Goal: Task Accomplishment & Management: Use online tool/utility

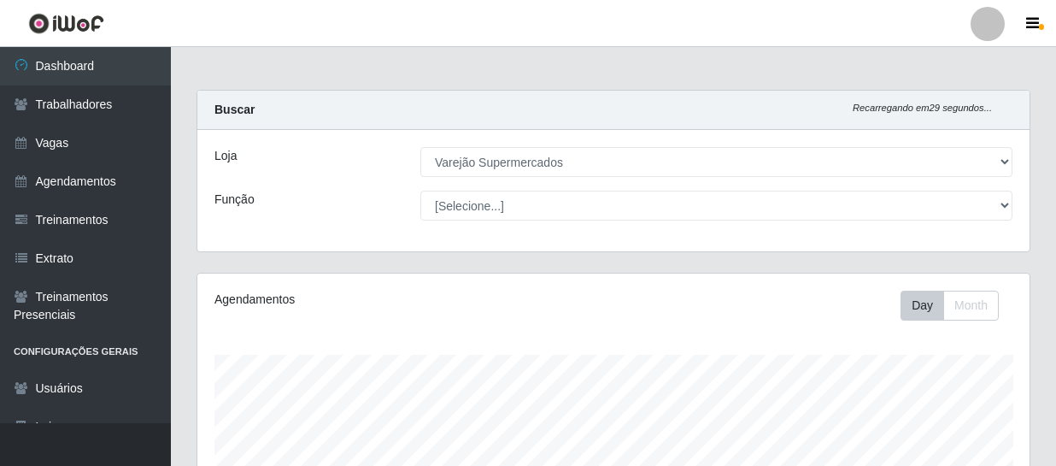
select select "237"
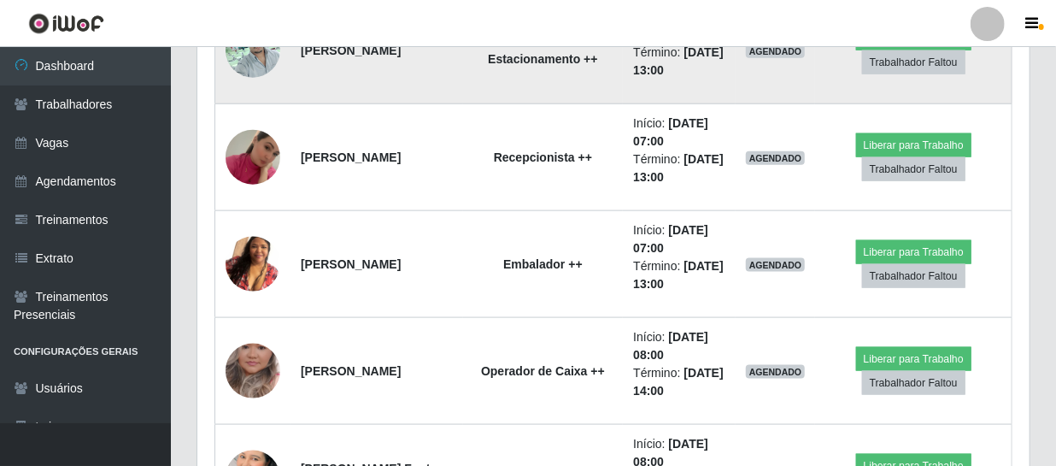
scroll to position [1014, 0]
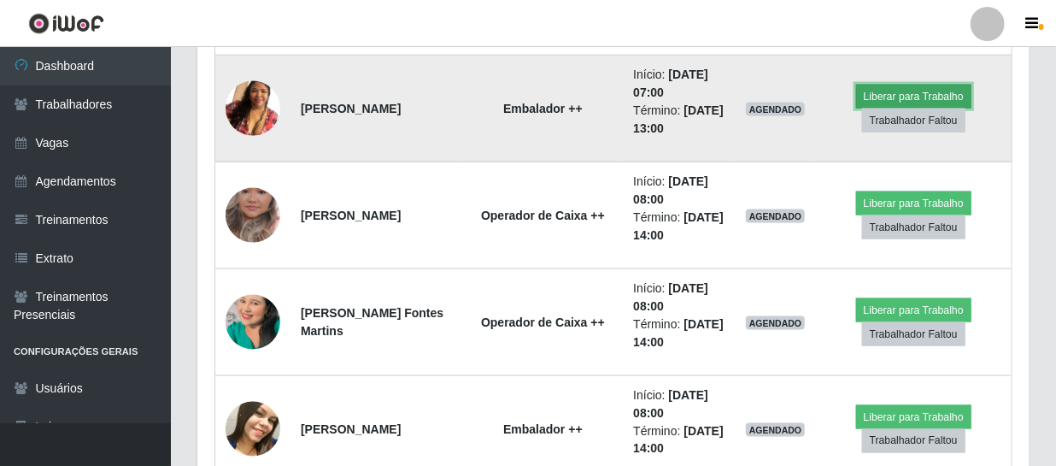
click at [870, 97] on button "Liberar para Trabalho" at bounding box center [913, 97] width 115 height 24
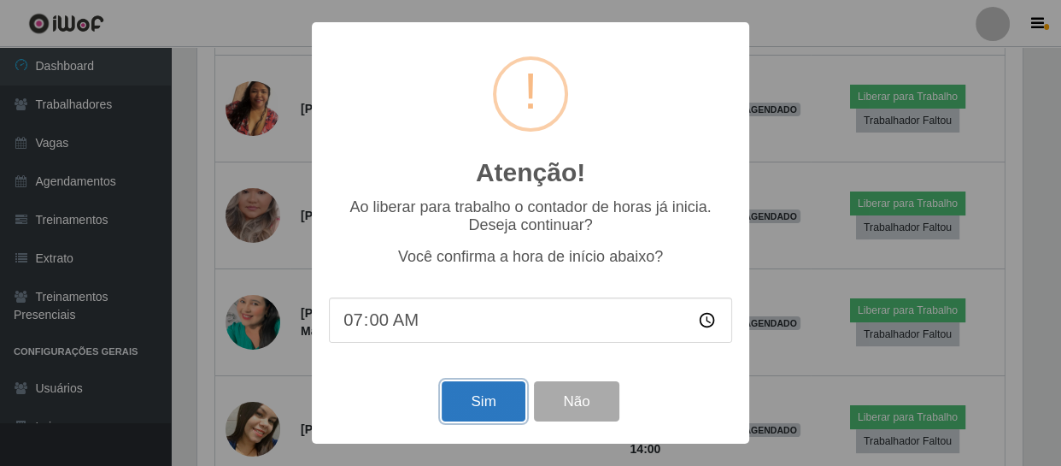
click at [481, 402] on button "Sim" at bounding box center [483, 401] width 83 height 40
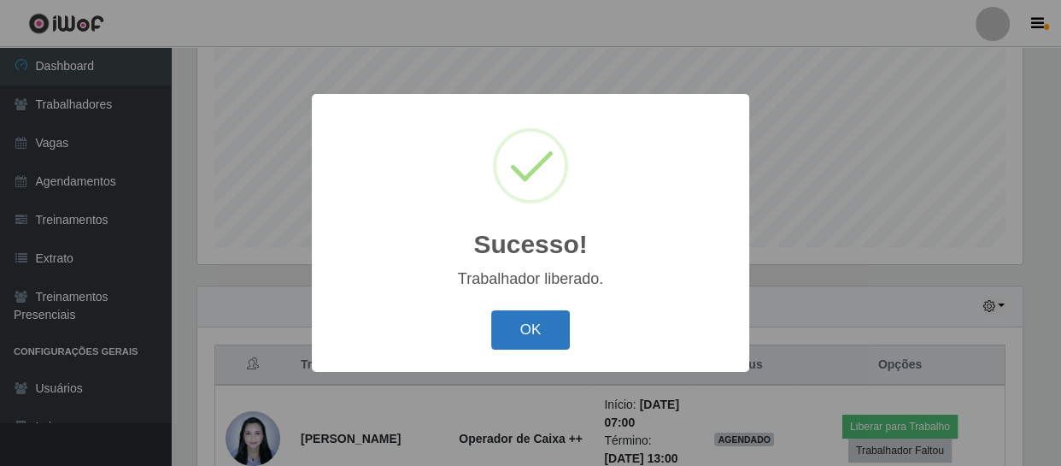
click at [542, 333] on button "OK" at bounding box center [530, 330] width 79 height 40
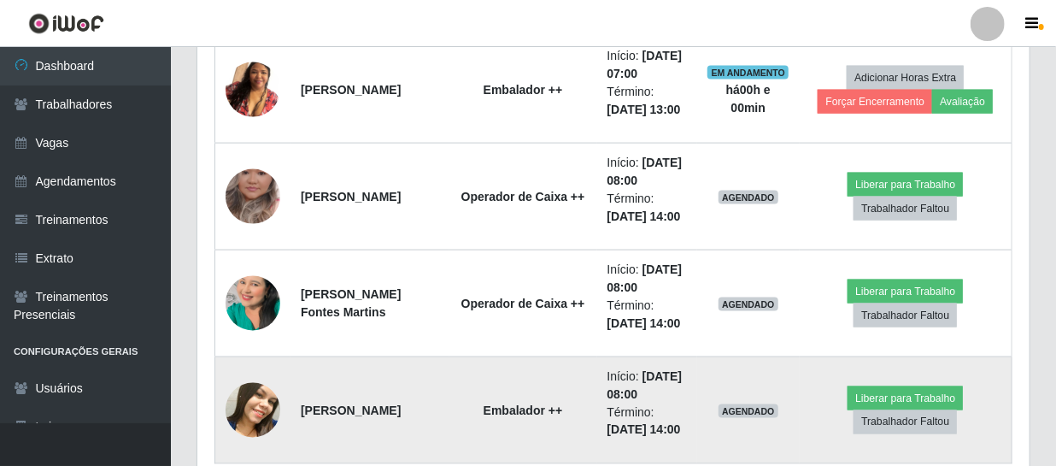
scroll to position [955, 0]
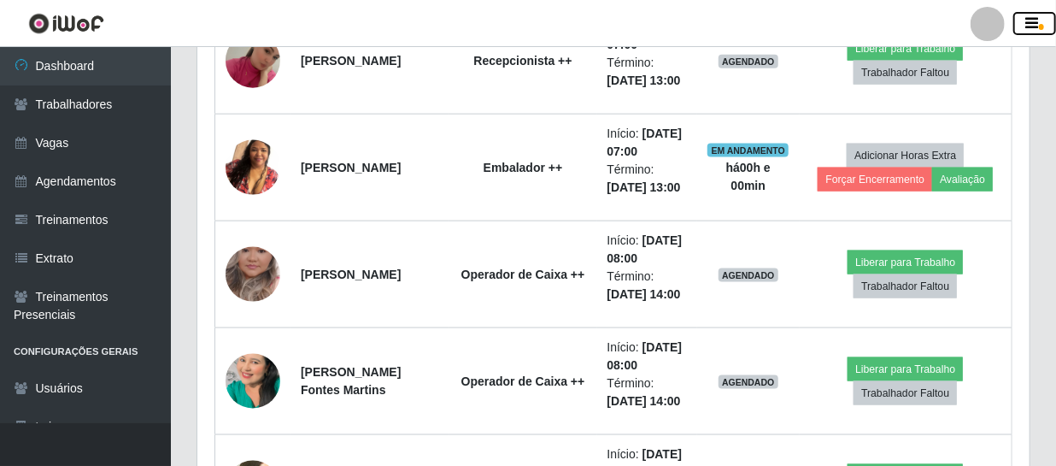
click at [1036, 22] on icon "button" at bounding box center [1032, 23] width 13 height 15
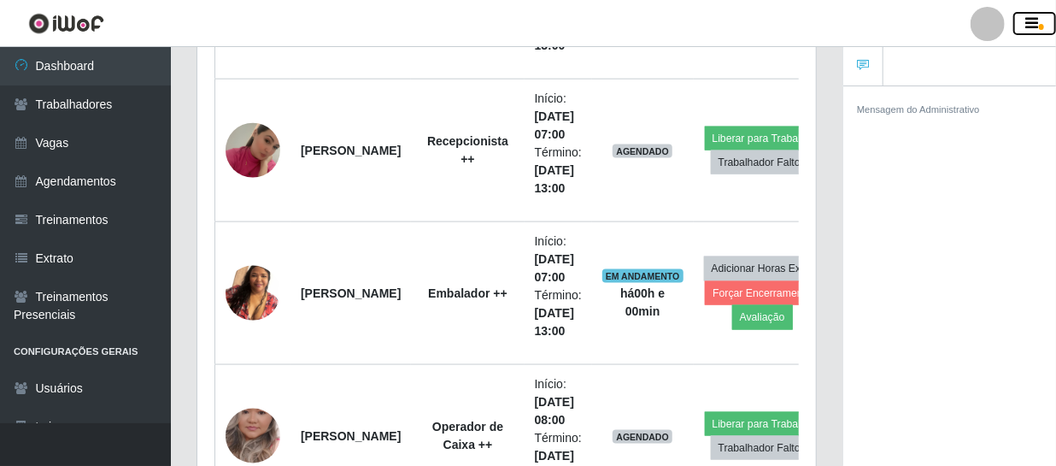
scroll to position [853842, 853576]
click at [1022, 28] on button "button" at bounding box center [1034, 24] width 43 height 24
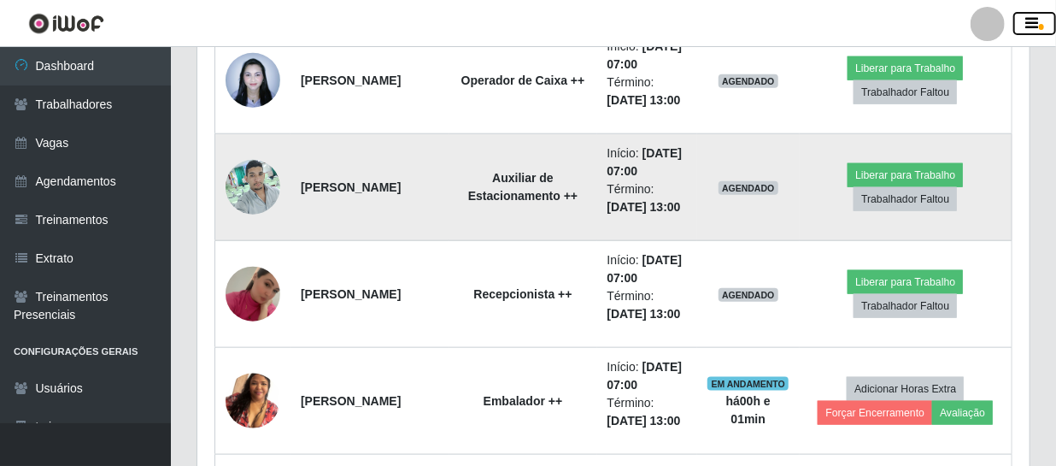
scroll to position [800, 0]
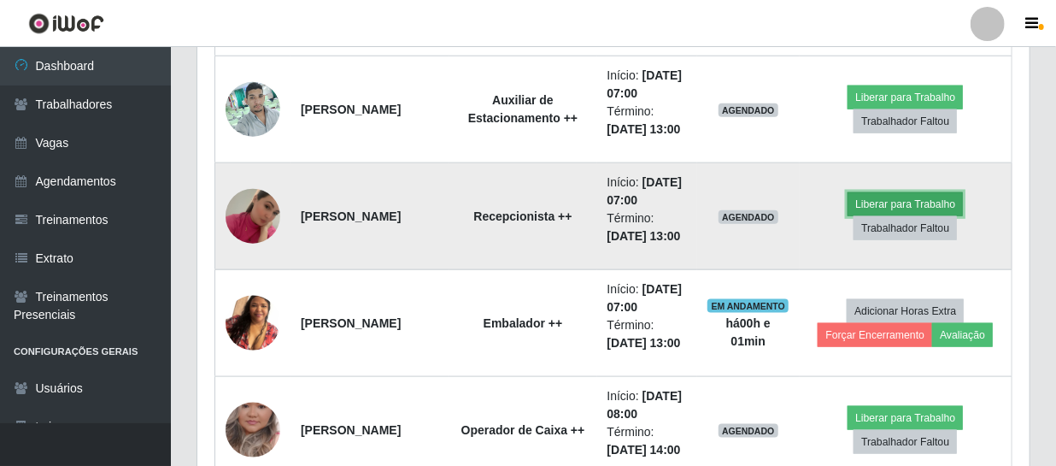
click at [857, 202] on button "Liberar para Trabalho" at bounding box center [904, 204] width 115 height 24
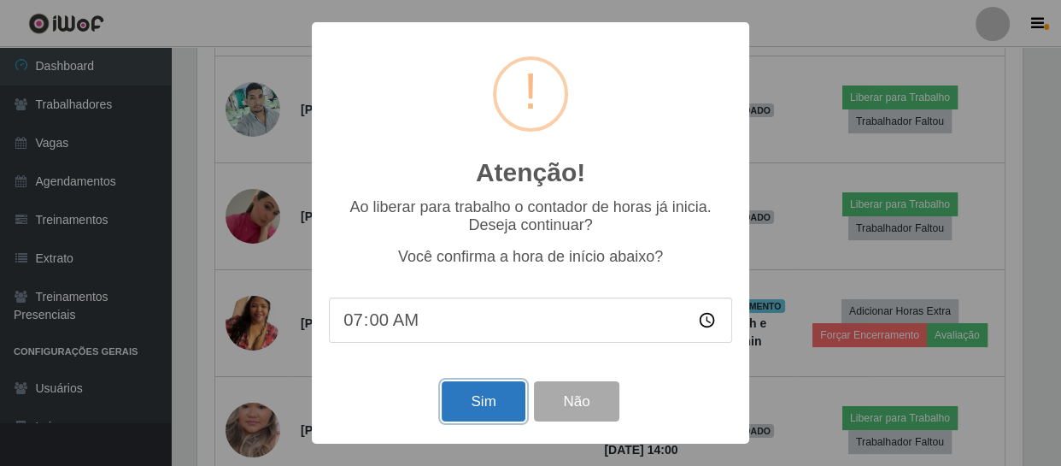
click at [492, 410] on button "Sim" at bounding box center [483, 401] width 83 height 40
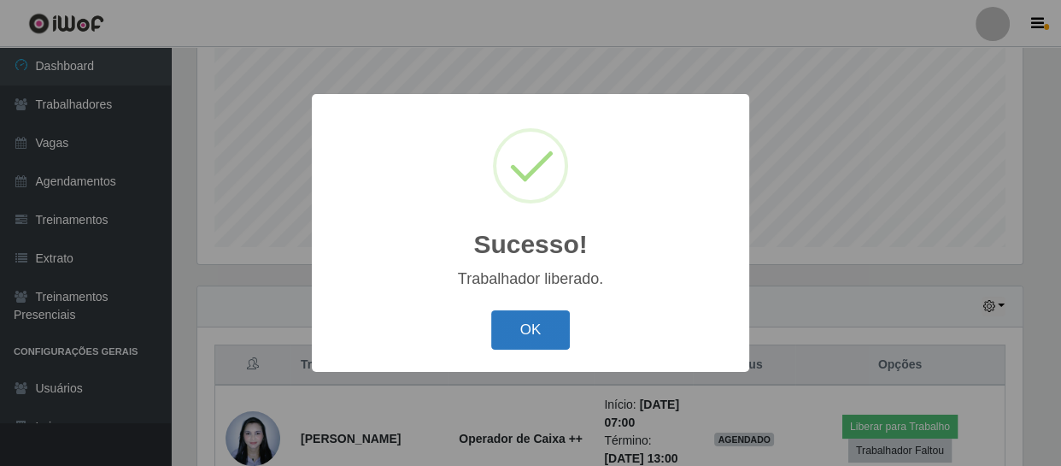
click at [536, 327] on button "OK" at bounding box center [530, 330] width 79 height 40
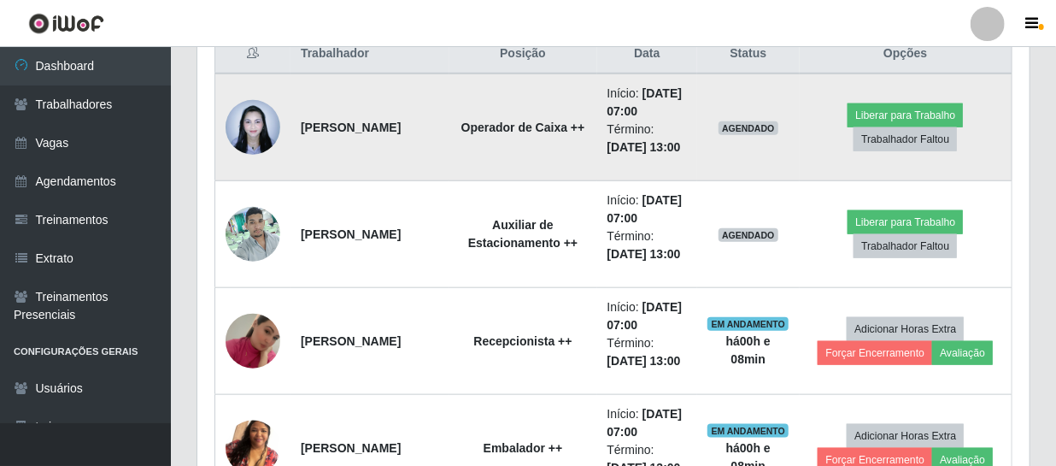
scroll to position [752, 0]
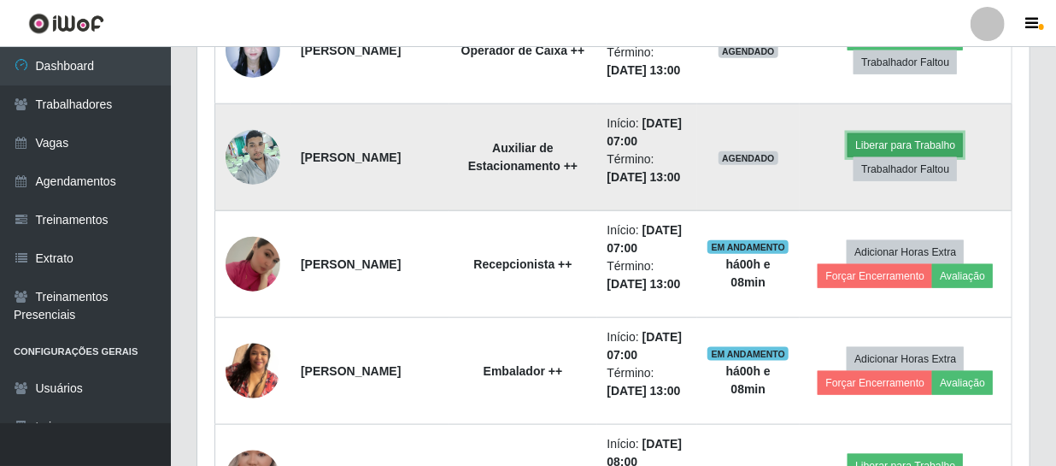
click at [865, 141] on button "Liberar para Trabalho" at bounding box center [904, 145] width 115 height 24
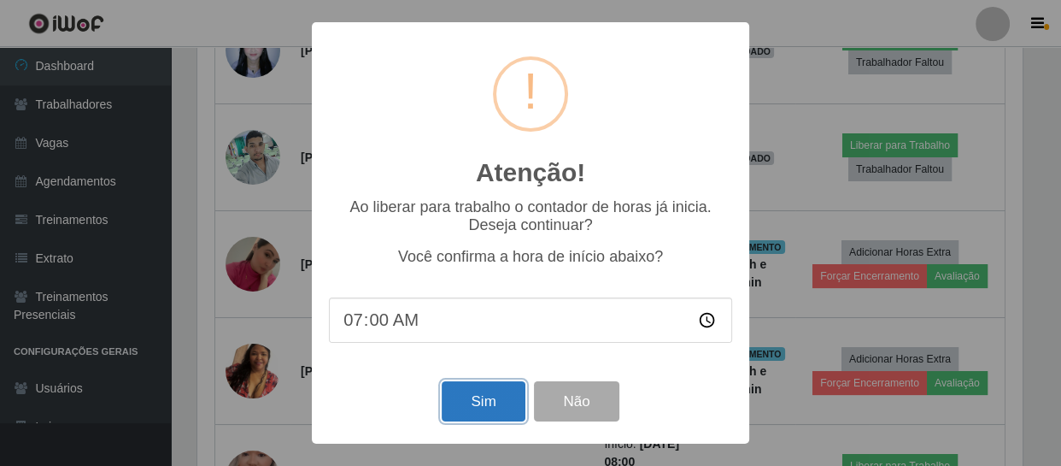
click at [495, 409] on button "Sim" at bounding box center [483, 401] width 83 height 40
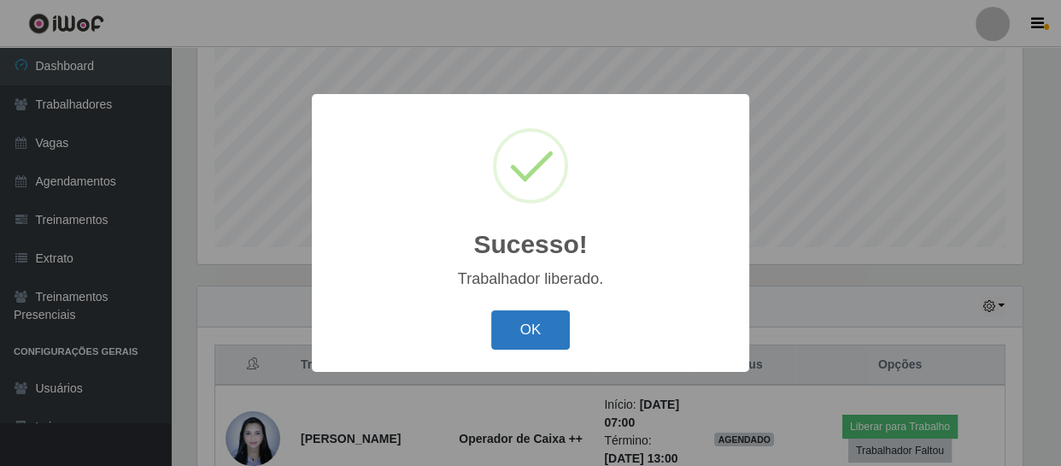
click at [536, 328] on button "OK" at bounding box center [530, 330] width 79 height 40
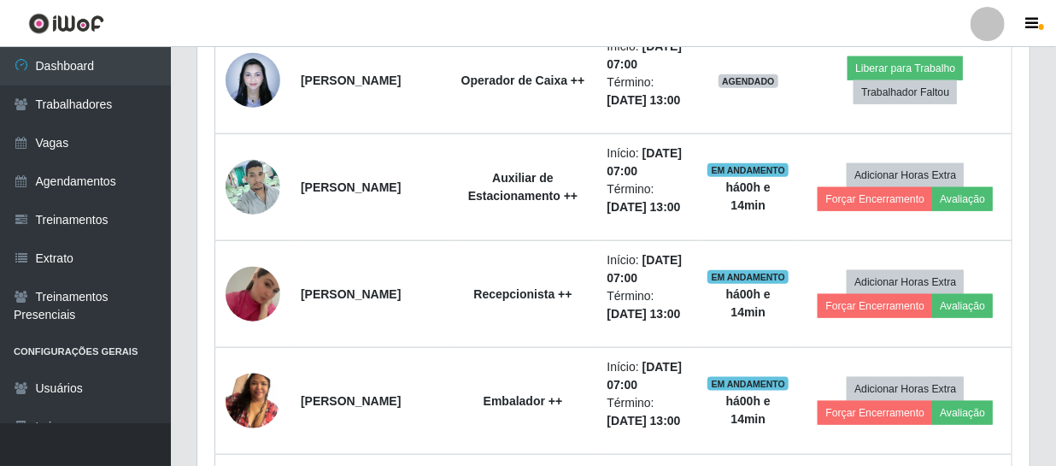
scroll to position [644, 0]
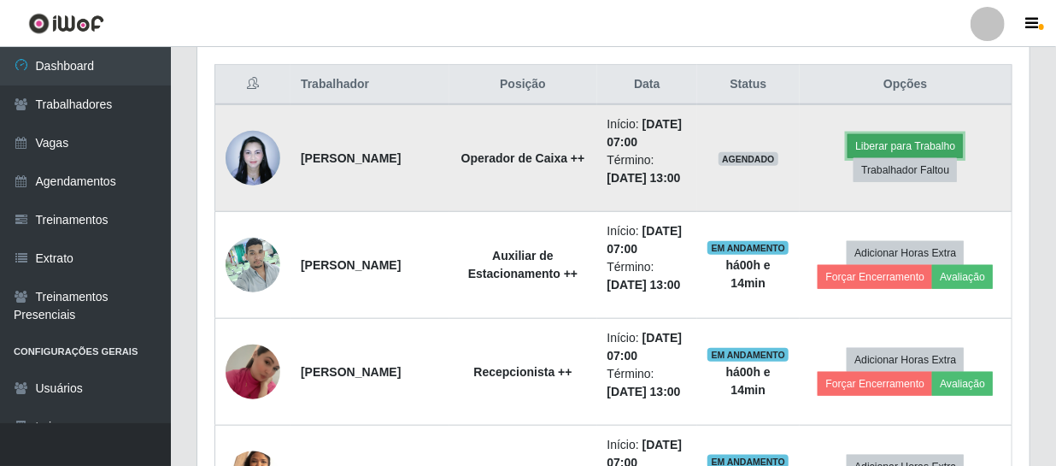
click at [861, 145] on button "Liberar para Trabalho" at bounding box center [904, 146] width 115 height 24
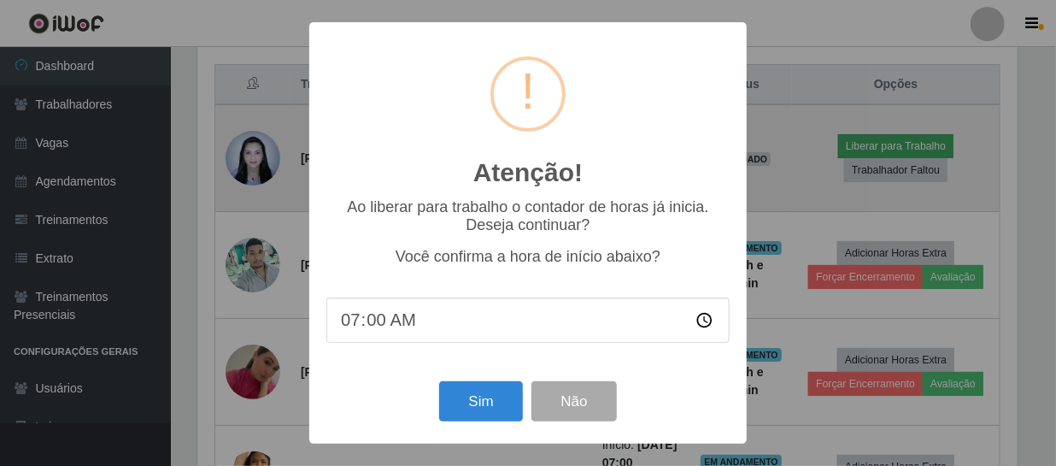
scroll to position [354, 824]
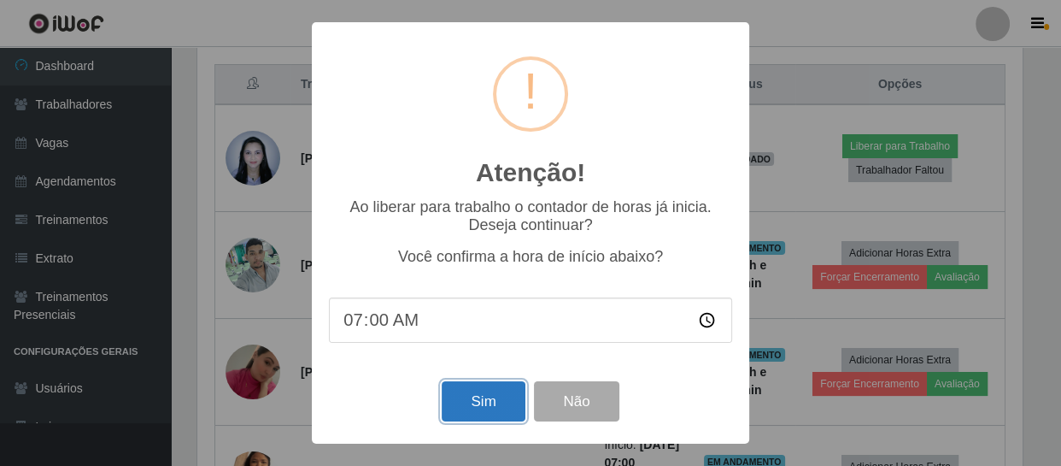
click at [501, 392] on button "Sim" at bounding box center [483, 401] width 83 height 40
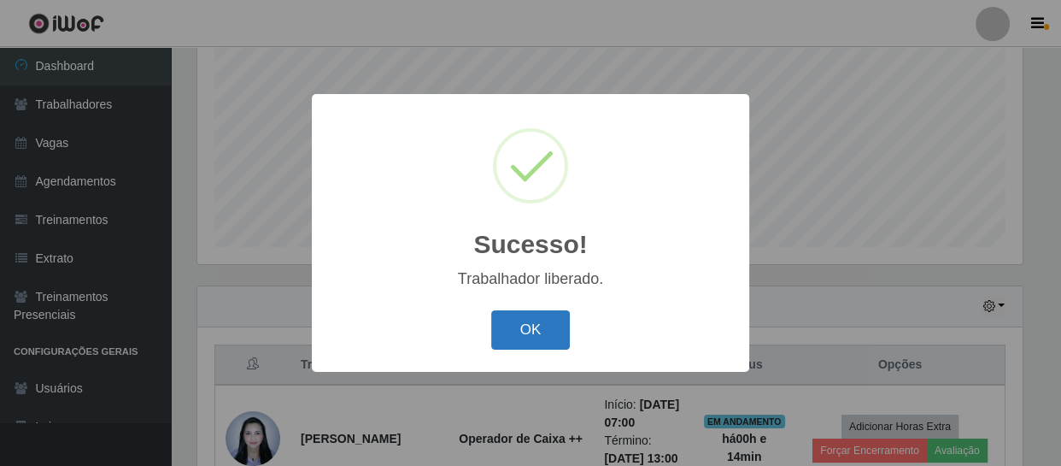
click at [517, 330] on button "OK" at bounding box center [530, 330] width 79 height 40
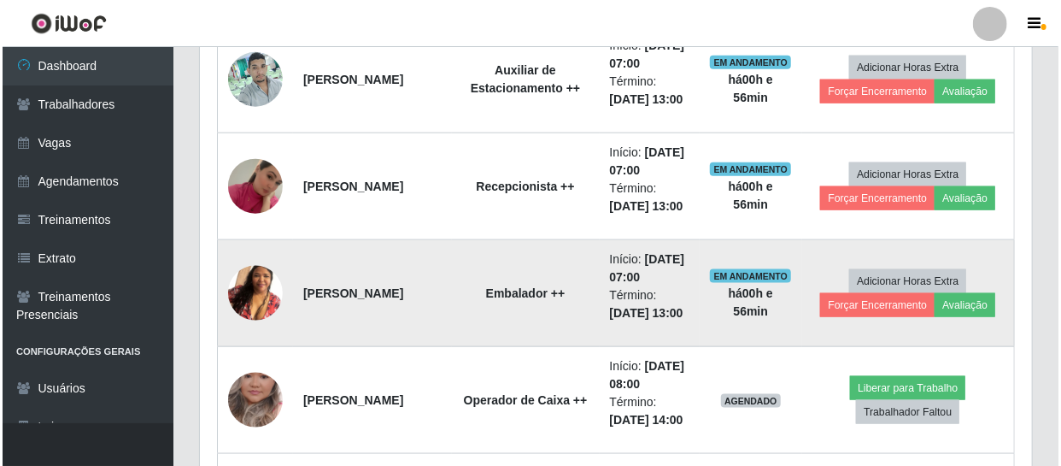
scroll to position [907, 0]
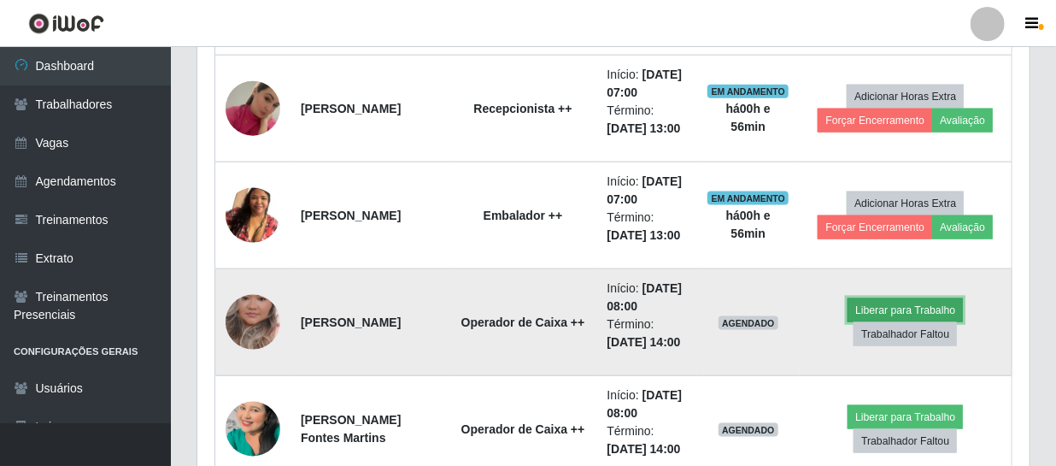
click at [863, 306] on button "Liberar para Trabalho" at bounding box center [904, 310] width 115 height 24
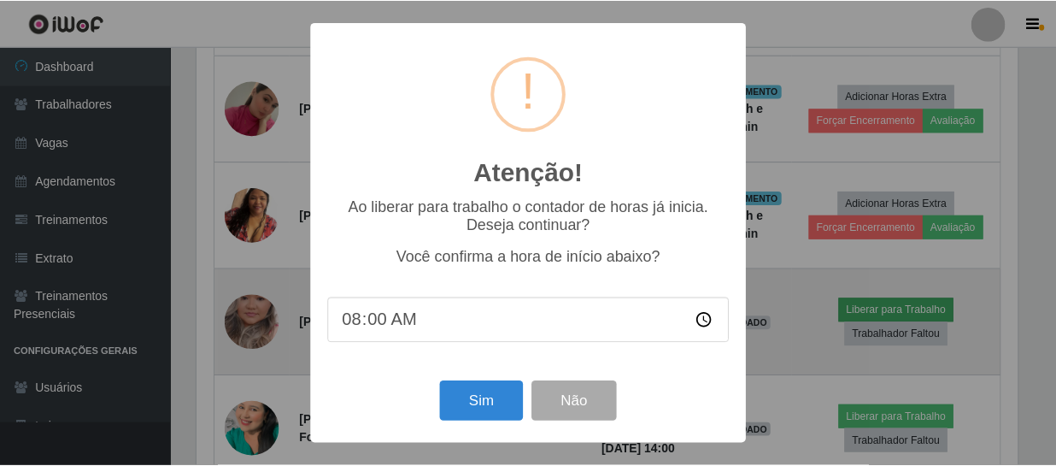
scroll to position [354, 824]
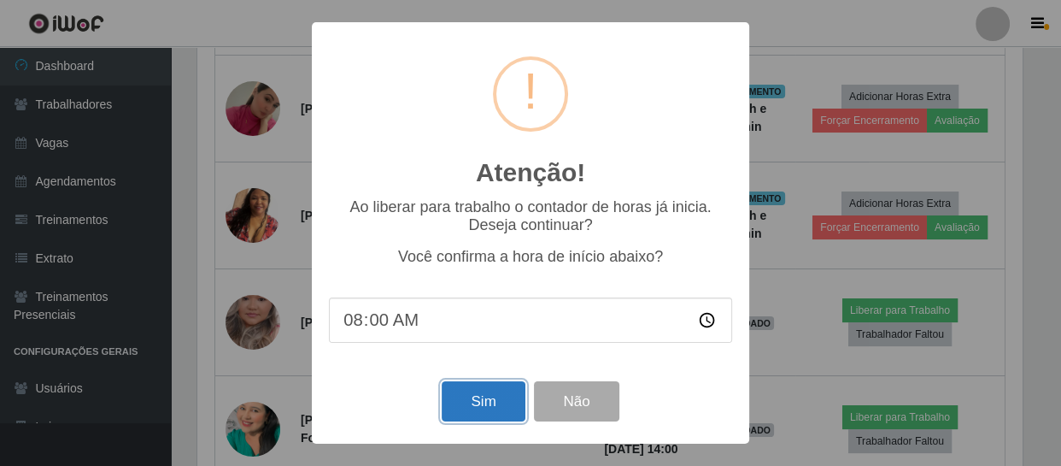
click at [487, 402] on button "Sim" at bounding box center [483, 401] width 83 height 40
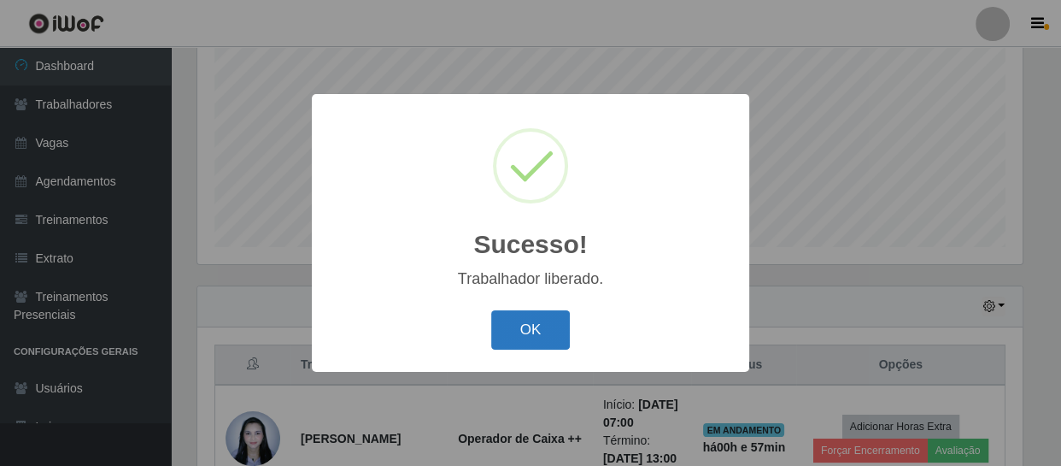
click at [534, 323] on button "OK" at bounding box center [530, 330] width 79 height 40
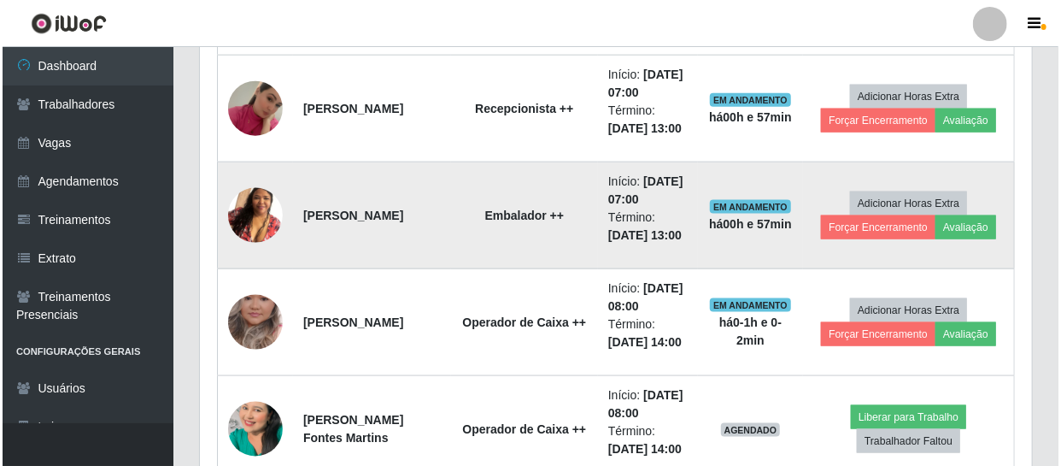
scroll to position [1063, 0]
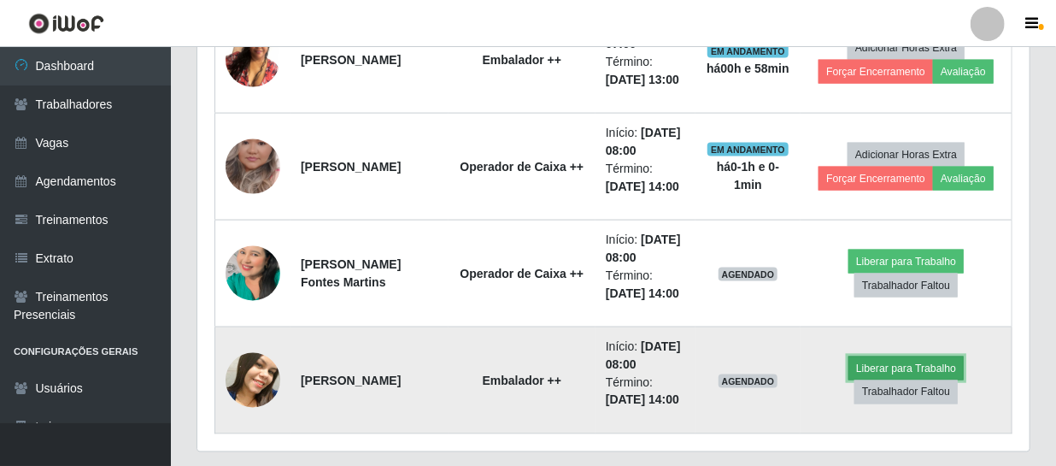
click at [851, 361] on button "Liberar para Trabalho" at bounding box center [905, 368] width 115 height 24
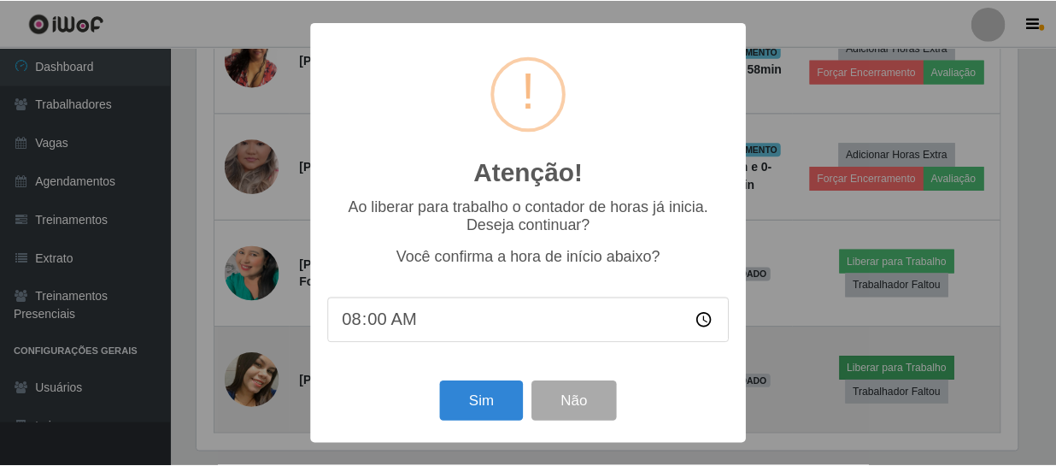
scroll to position [354, 824]
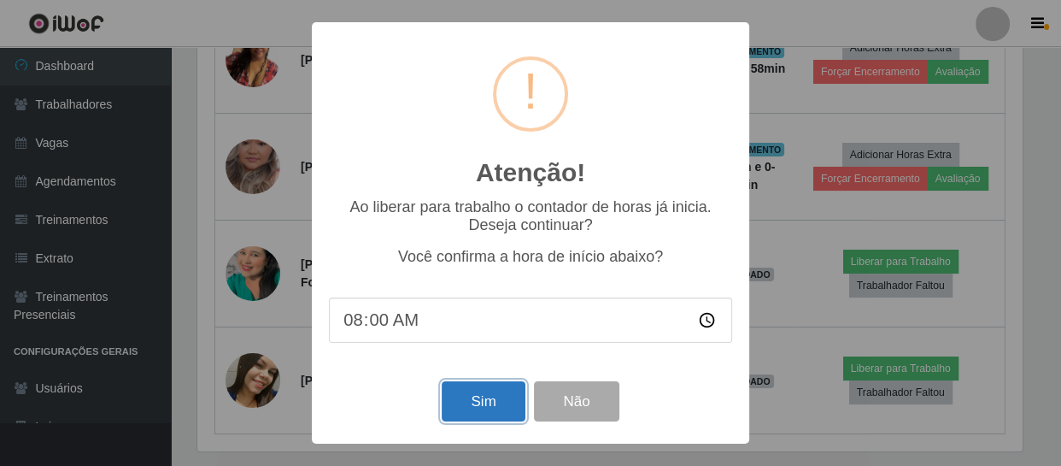
click at [500, 401] on button "Sim" at bounding box center [483, 401] width 83 height 40
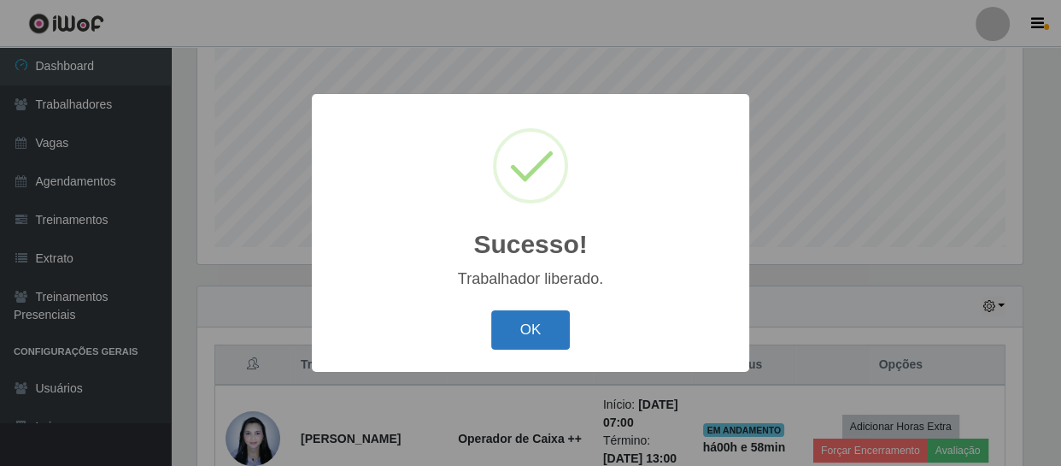
click at [556, 333] on button "OK" at bounding box center [530, 330] width 79 height 40
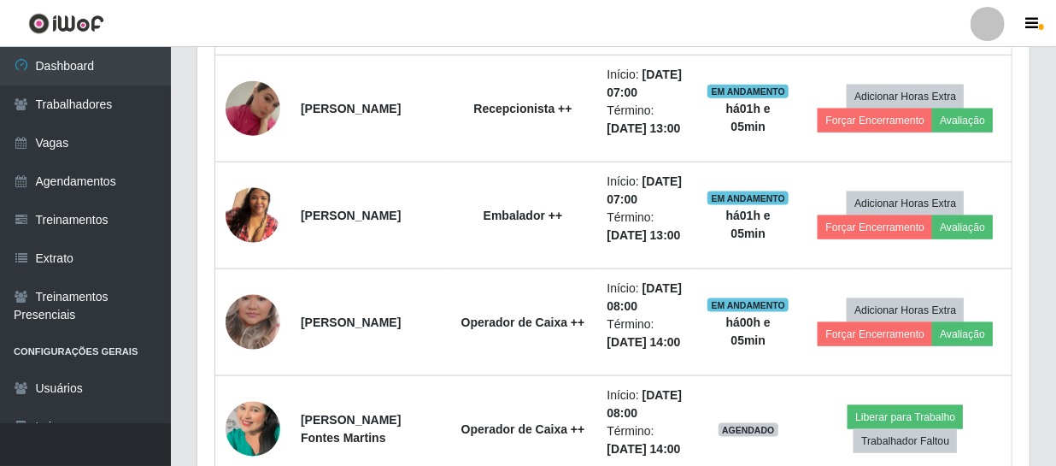
scroll to position [1110, 0]
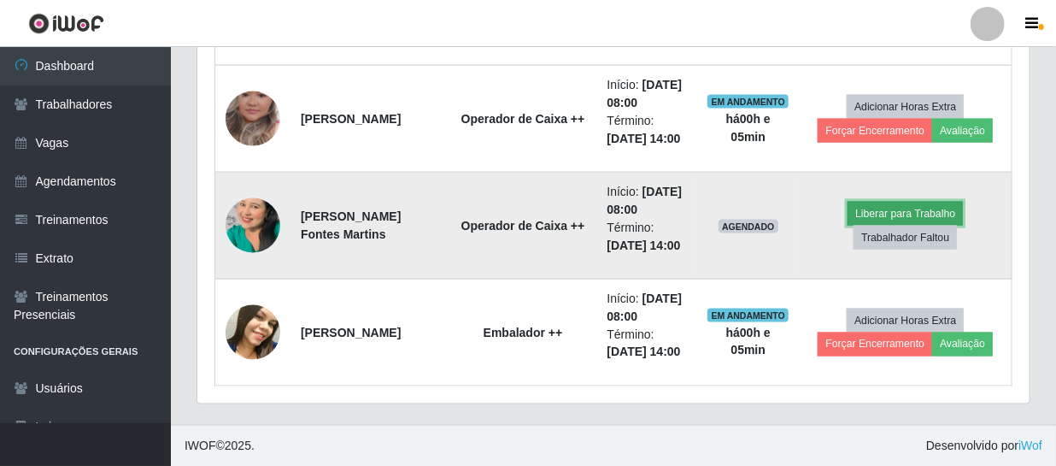
click at [937, 203] on button "Liberar para Trabalho" at bounding box center [904, 214] width 115 height 24
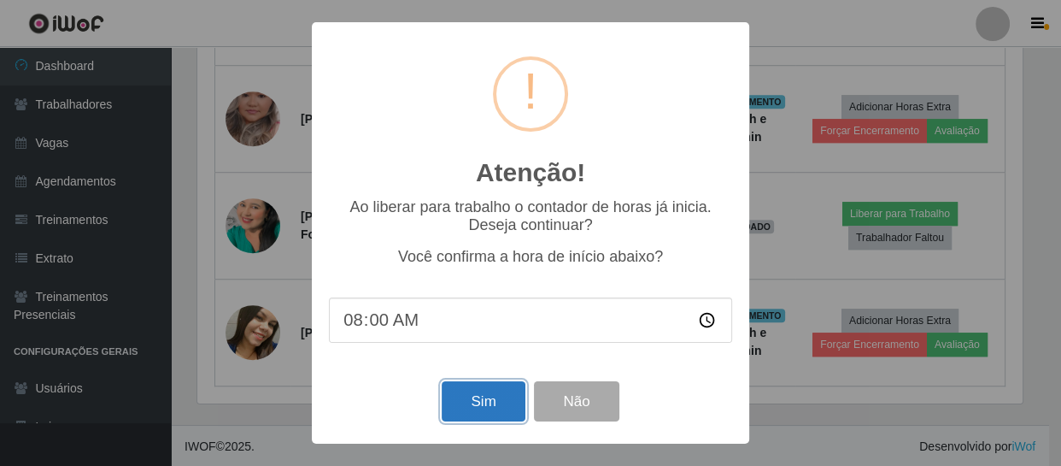
click at [468, 420] on button "Sim" at bounding box center [483, 401] width 83 height 40
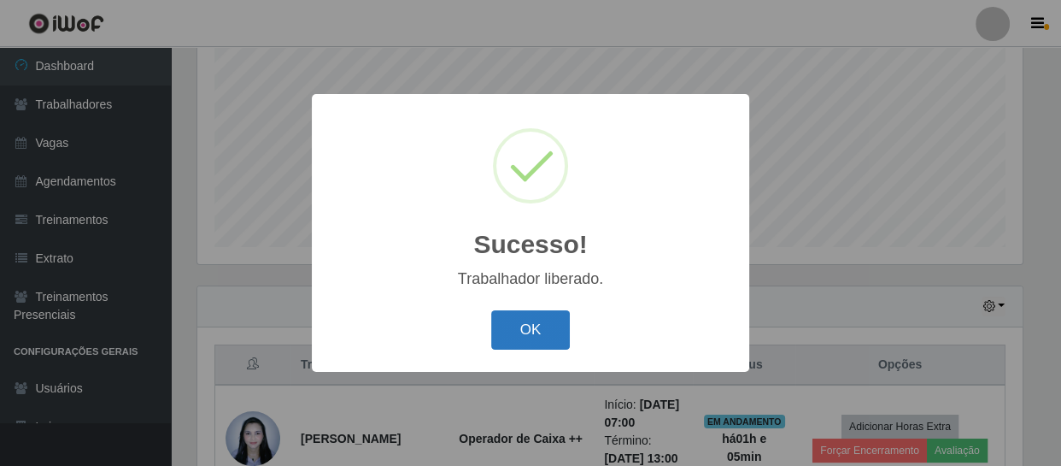
click at [534, 324] on button "OK" at bounding box center [530, 330] width 79 height 40
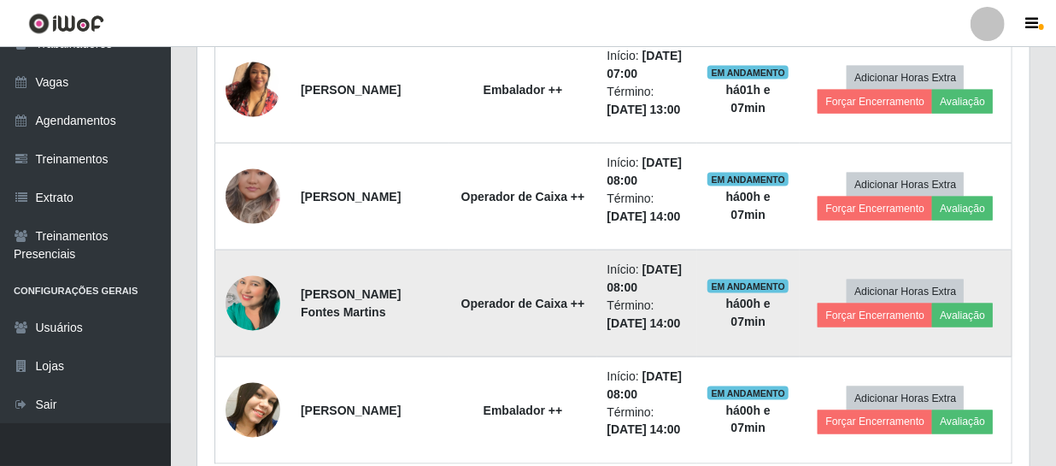
scroll to position [1110, 0]
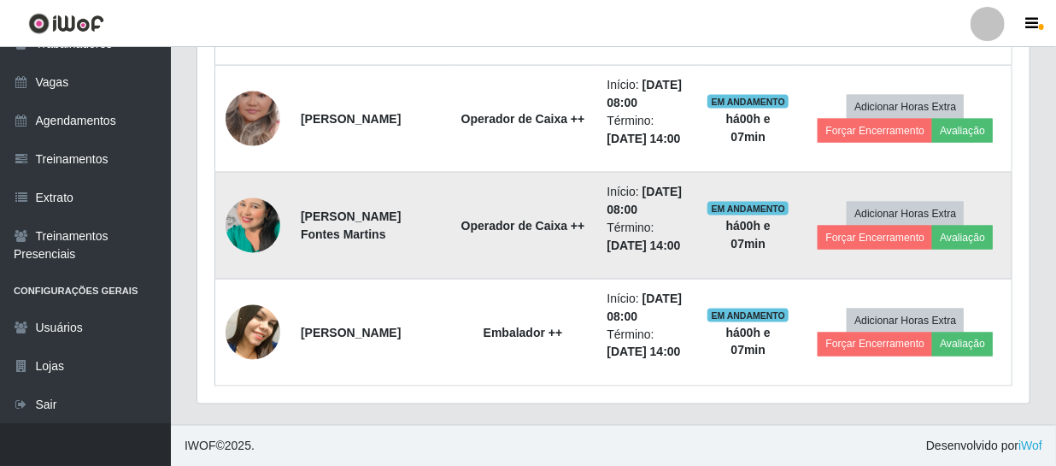
click at [260, 231] on img at bounding box center [253, 225] width 55 height 97
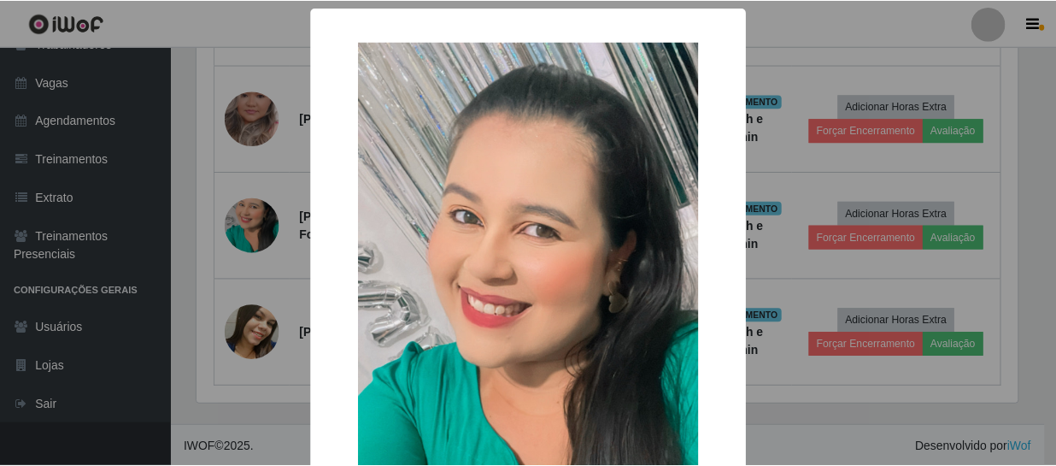
scroll to position [155, 0]
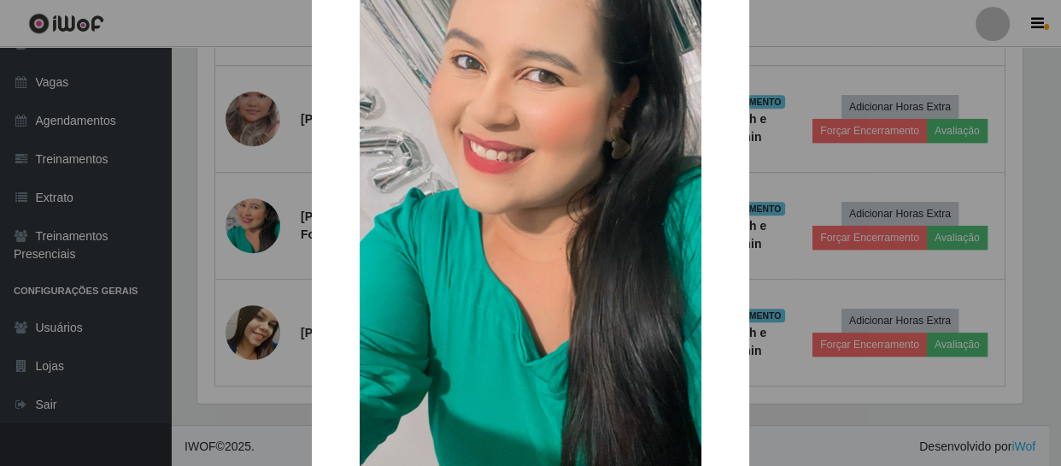
click at [206, 167] on div "× OK Cancel" at bounding box center [530, 233] width 1061 height 466
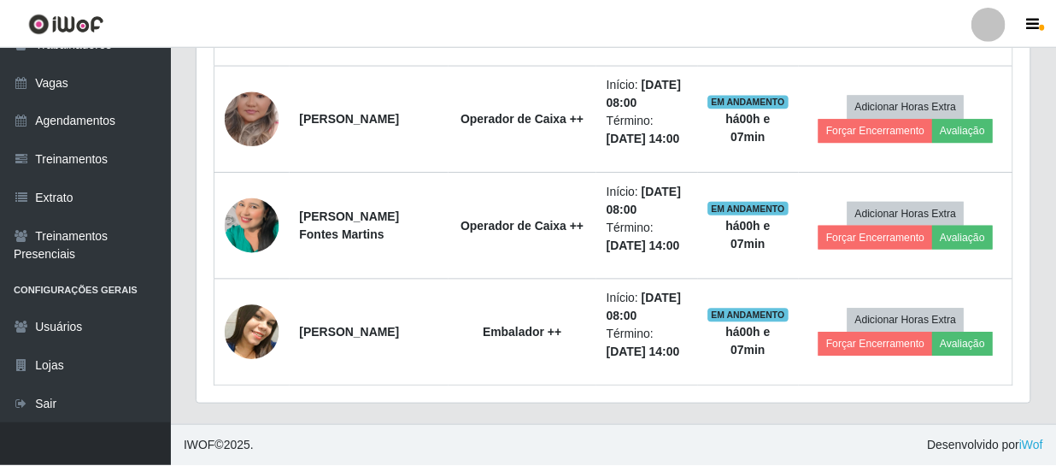
scroll to position [354, 832]
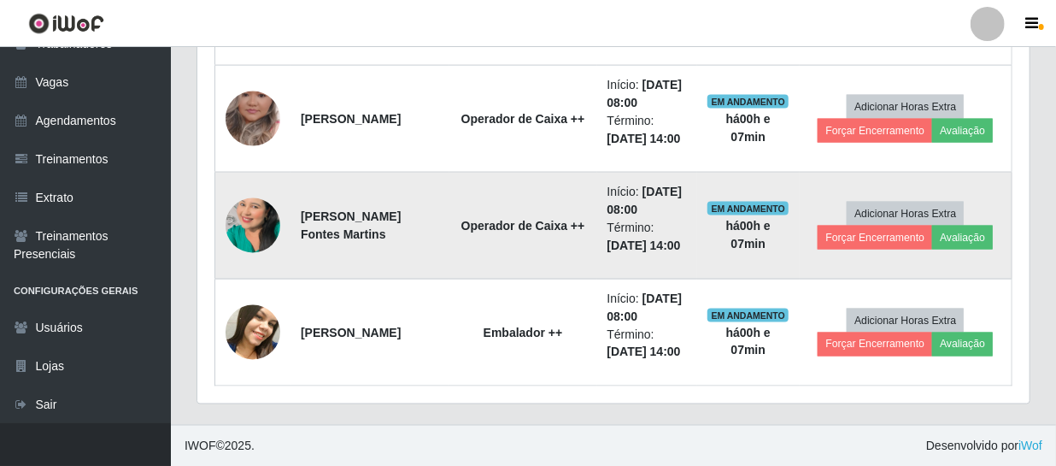
click at [255, 227] on img at bounding box center [253, 225] width 55 height 97
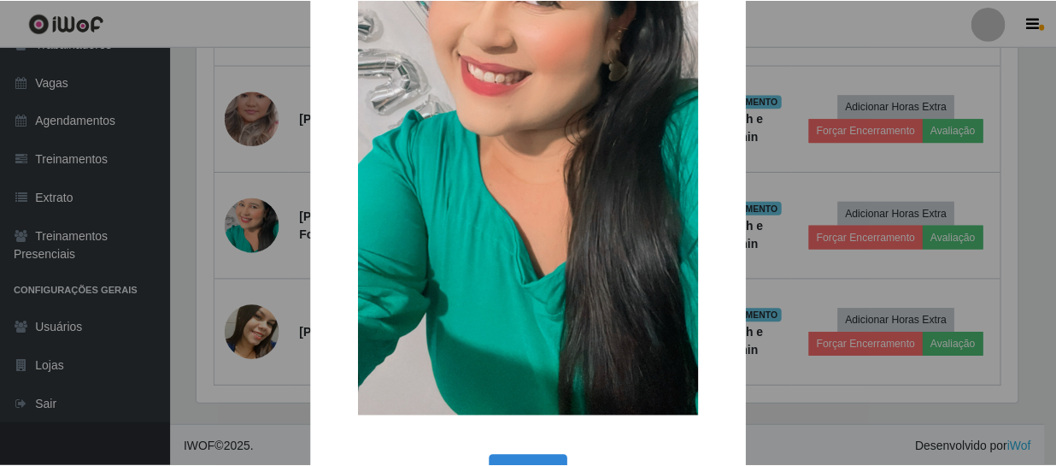
scroll to position [0, 0]
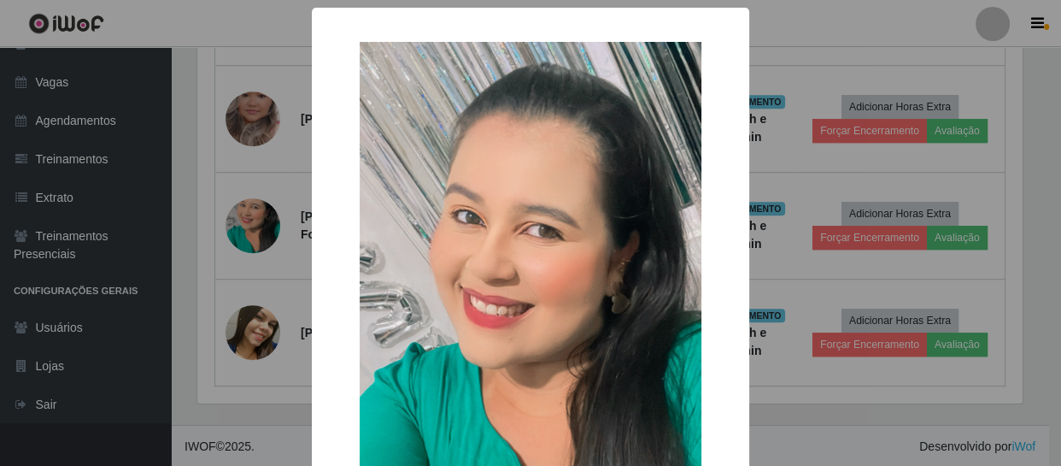
click at [229, 126] on div "× OK Cancel" at bounding box center [530, 233] width 1061 height 466
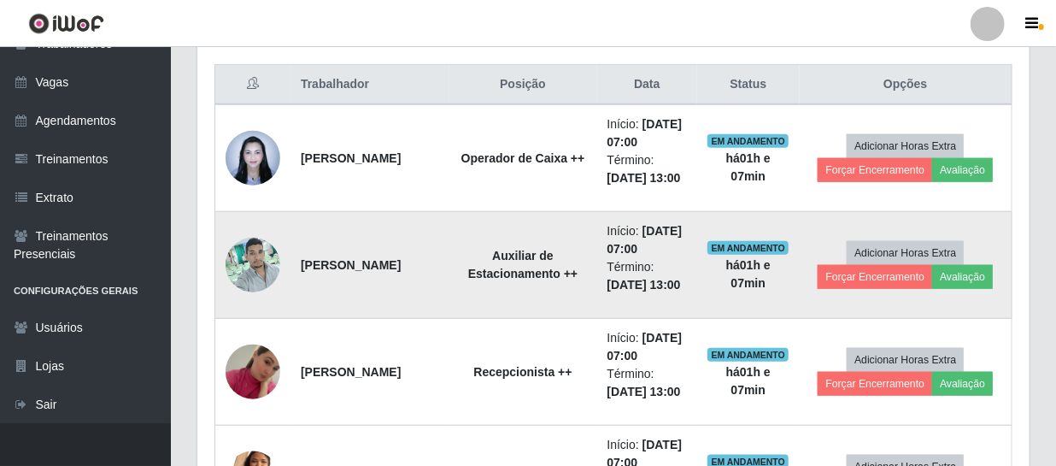
scroll to position [566, 0]
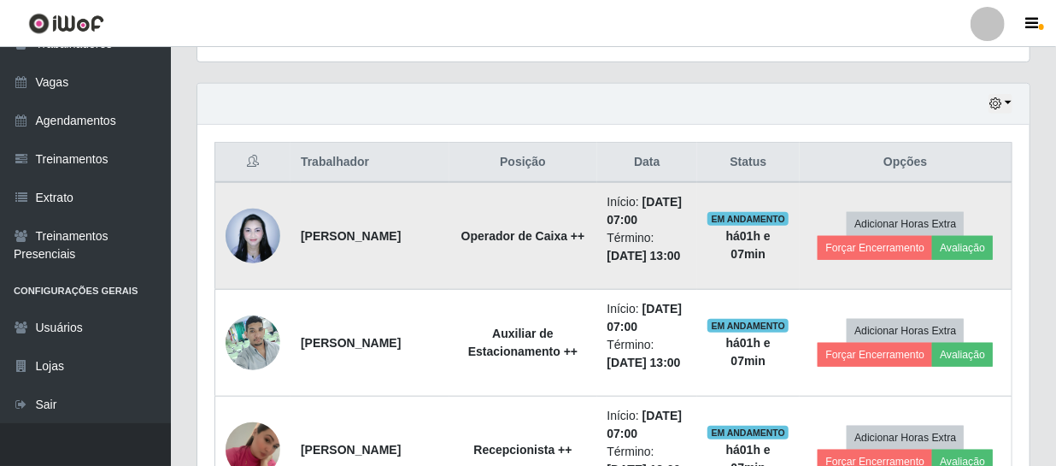
click at [263, 236] on img at bounding box center [253, 235] width 55 height 73
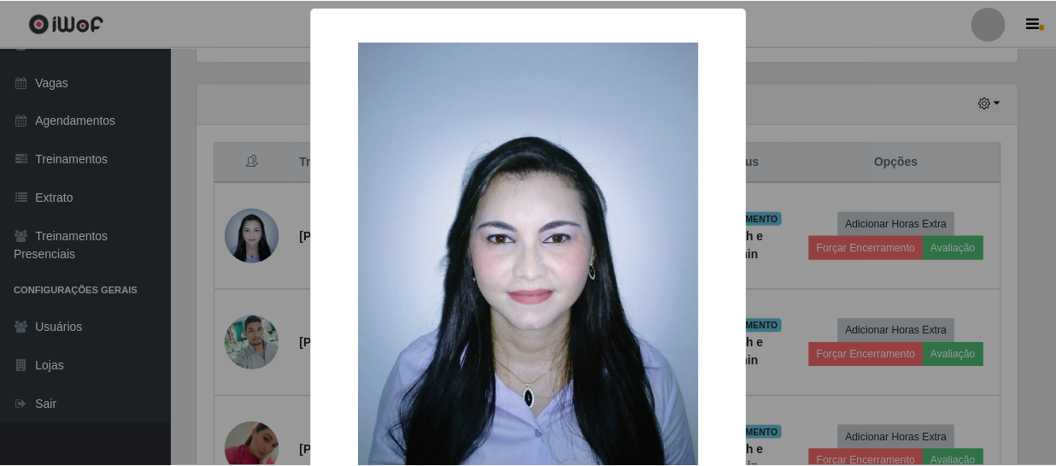
scroll to position [139, 0]
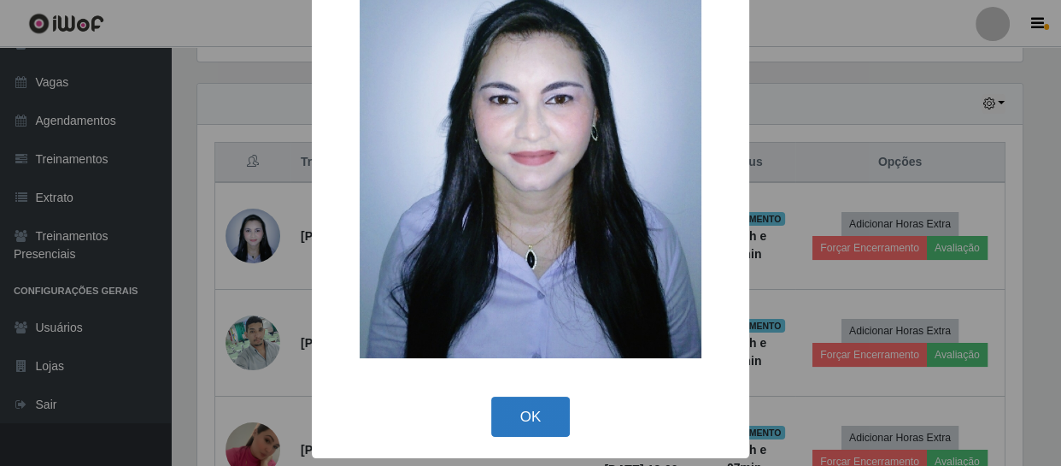
click at [517, 408] on button "OK" at bounding box center [530, 416] width 79 height 40
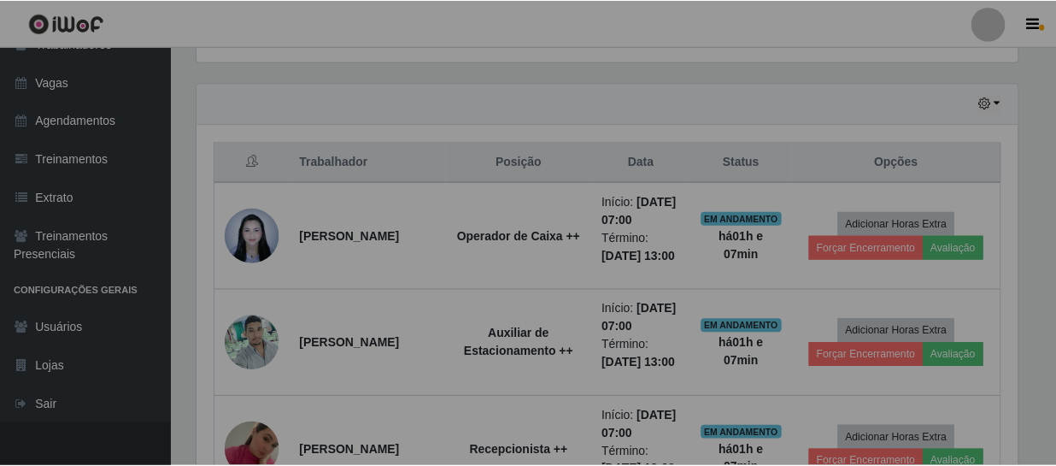
scroll to position [354, 832]
